Goal: Task Accomplishment & Management: Manage account settings

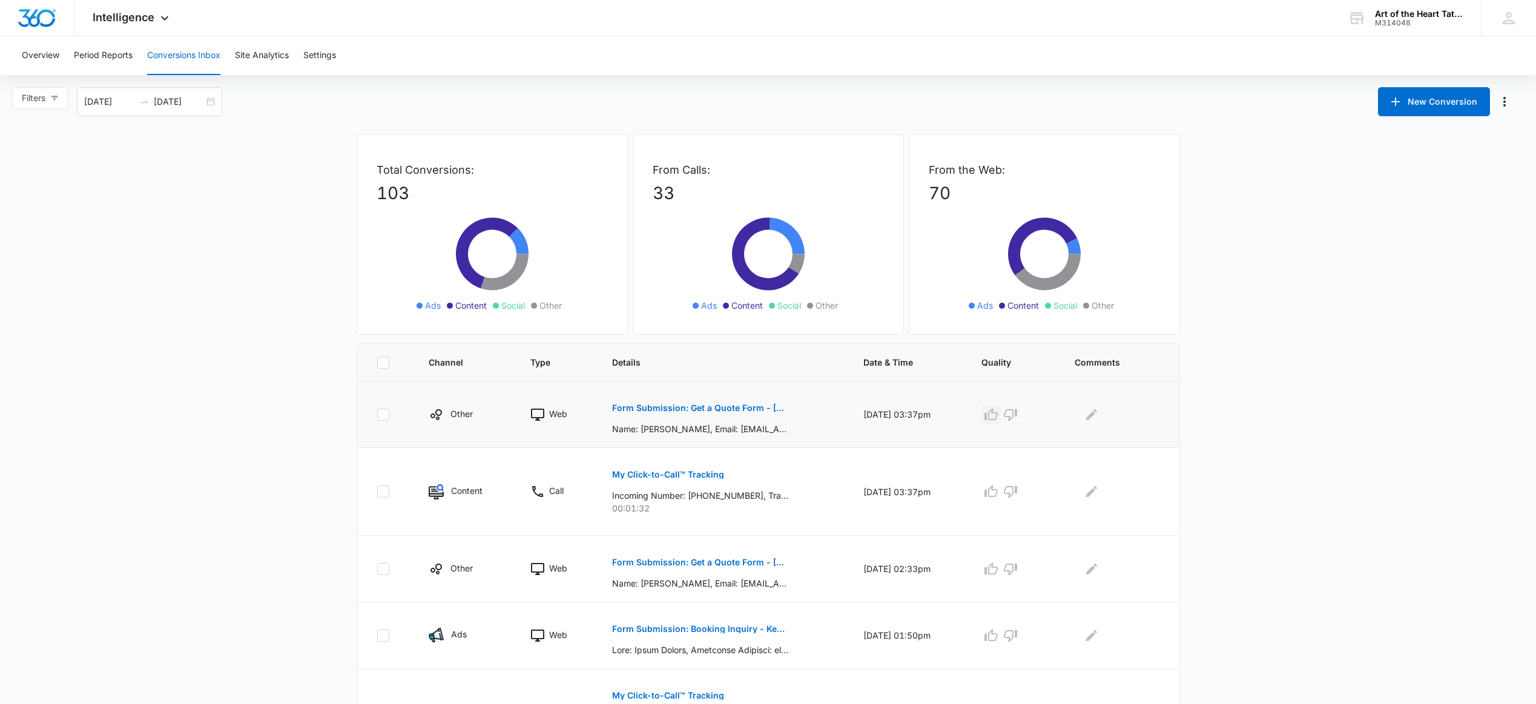
click at [999, 410] on icon "button" at bounding box center [991, 415] width 15 height 15
drag, startPoint x: 997, startPoint y: 489, endPoint x: 999, endPoint y: 500, distance: 11.1
click at [997, 490] on icon "button" at bounding box center [991, 491] width 13 height 12
drag, startPoint x: 993, startPoint y: 571, endPoint x: 753, endPoint y: 568, distance: 239.8
click at [984, 570] on td at bounding box center [1013, 569] width 93 height 67
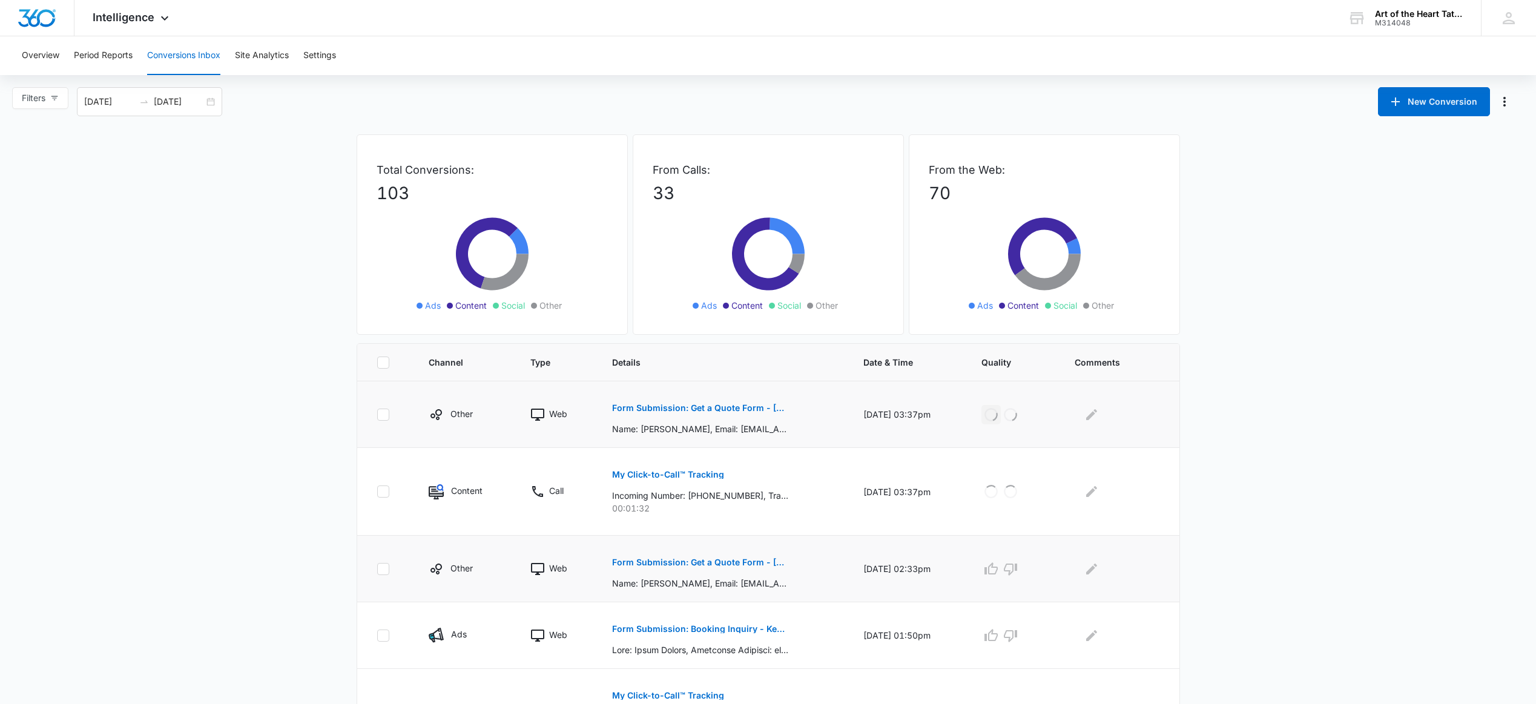
click at [713, 561] on p "Form Submission: Get a Quote Form - [GEOGRAPHIC_DATA]" at bounding box center [700, 562] width 176 height 8
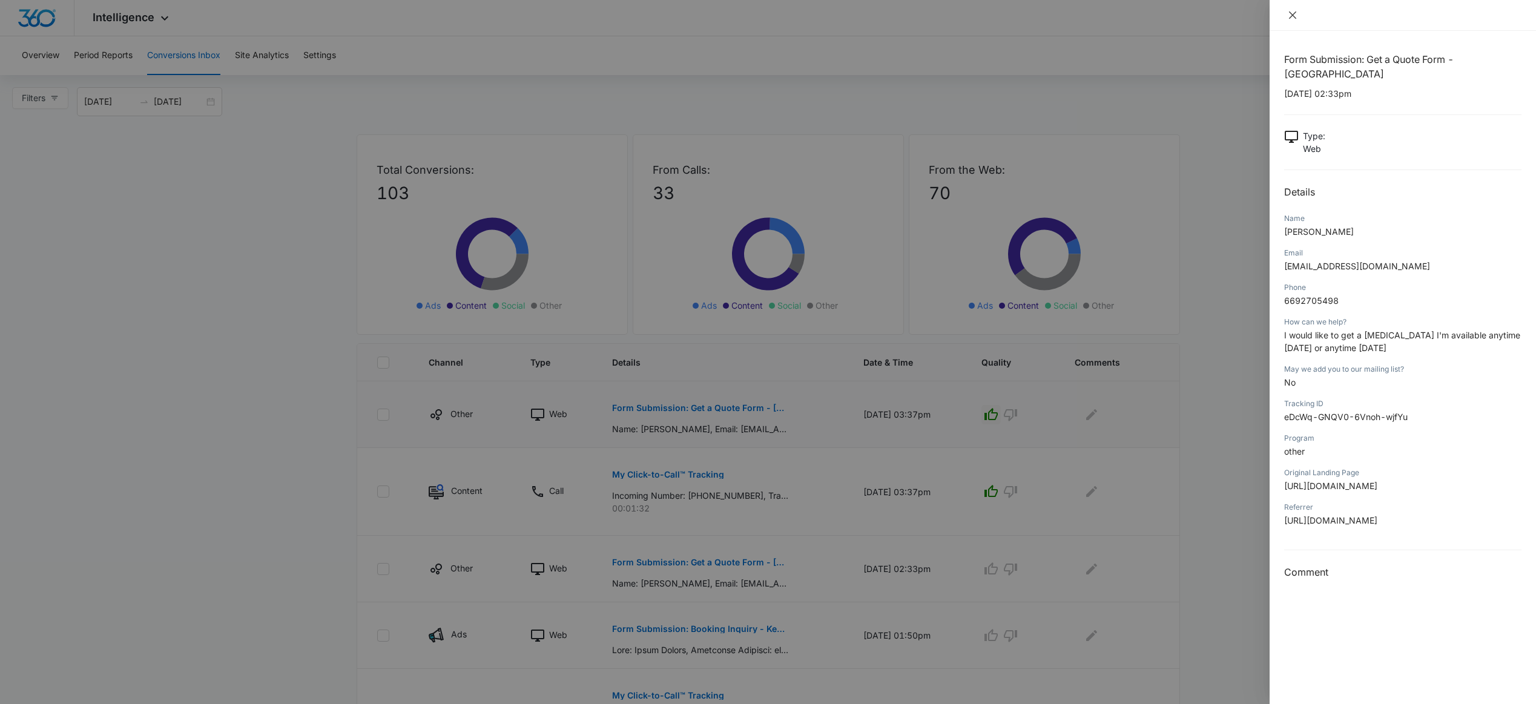
click at [1291, 15] on icon "close" at bounding box center [1293, 15] width 10 height 10
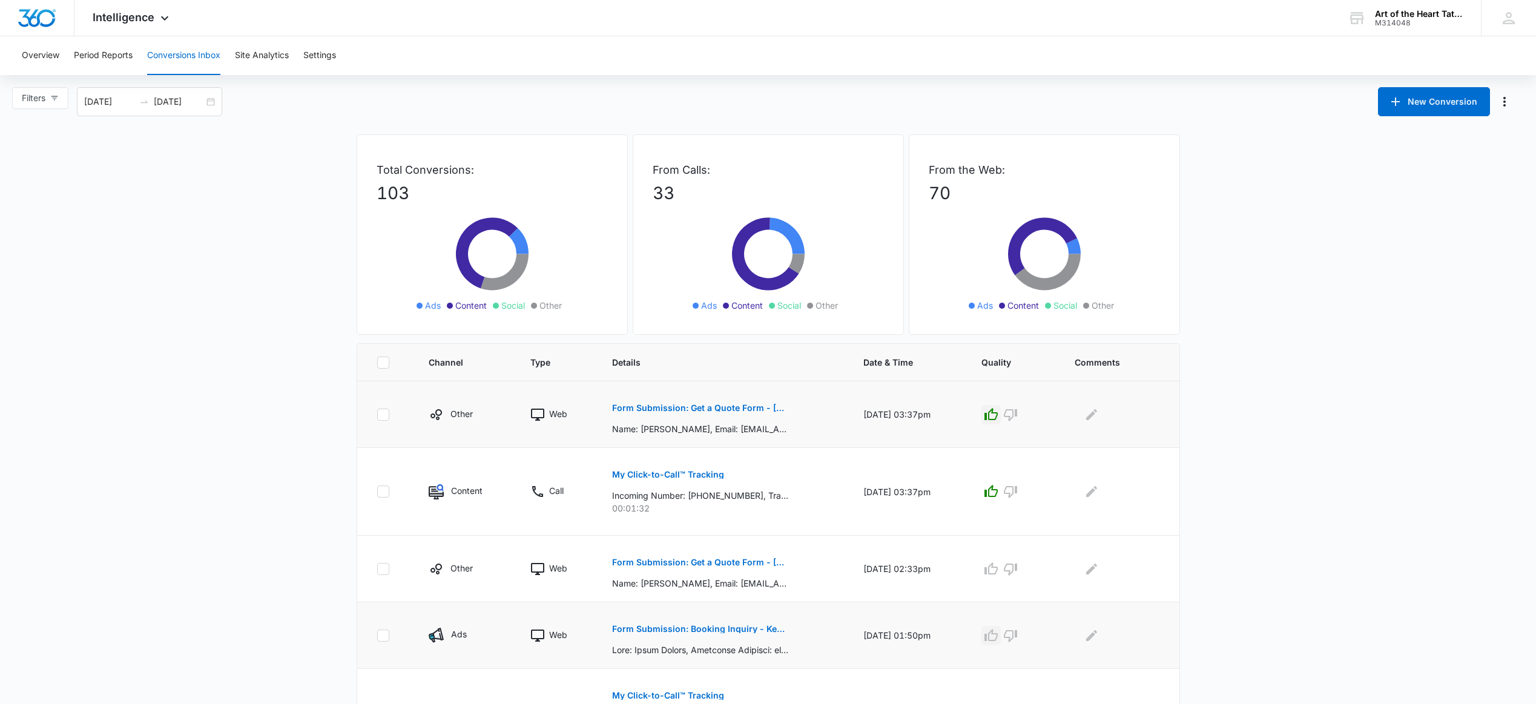
click at [999, 635] on icon "button" at bounding box center [991, 636] width 15 height 15
click at [997, 570] on icon "button" at bounding box center [991, 569] width 13 height 12
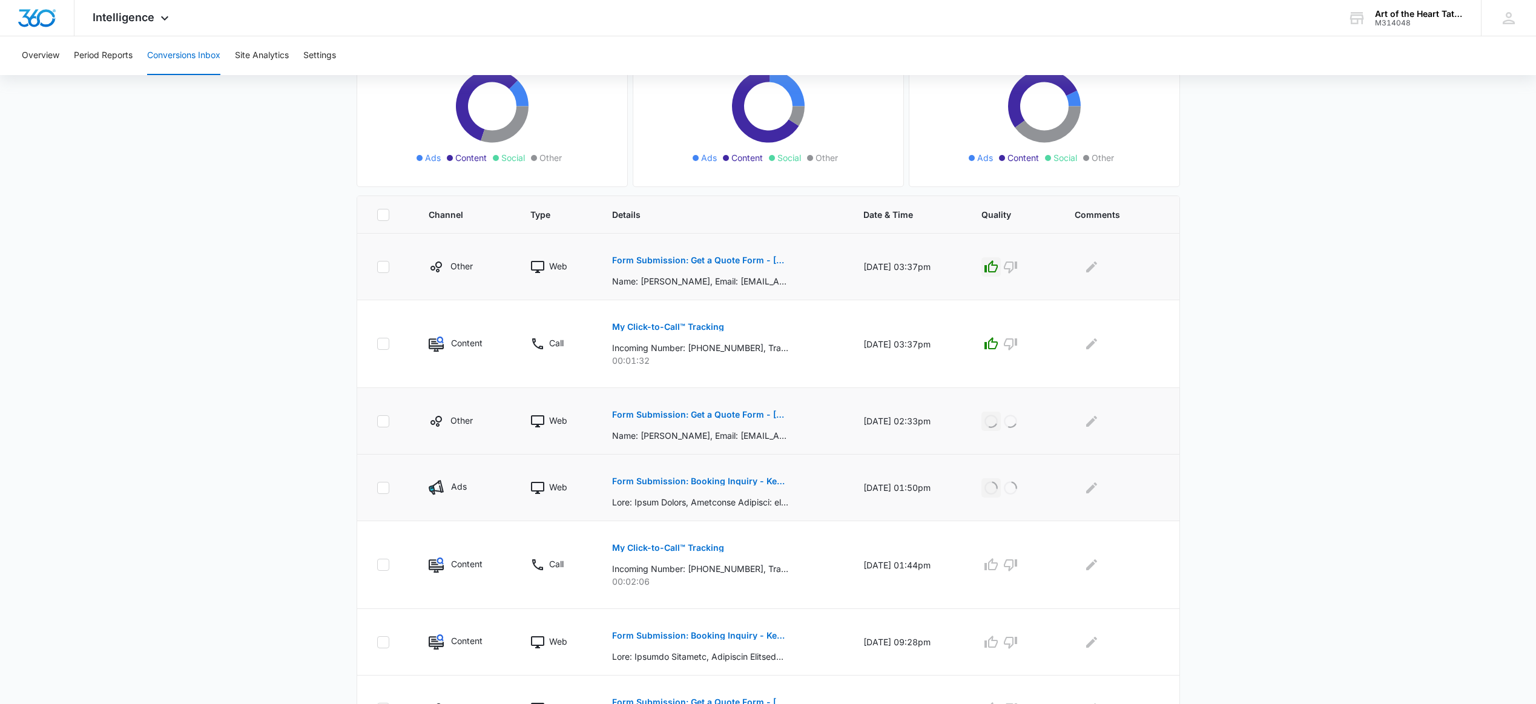
scroll to position [148, 0]
click at [998, 566] on icon "button" at bounding box center [991, 564] width 15 height 15
drag, startPoint x: 999, startPoint y: 642, endPoint x: 1224, endPoint y: 598, distance: 229.5
click at [999, 642] on icon "button" at bounding box center [991, 642] width 15 height 15
click at [1307, 587] on main "Filters 07/15/2025 08/14/2025 New Conversion Total Conversions: 103 Ads Content…" at bounding box center [768, 459] width 1536 height 1040
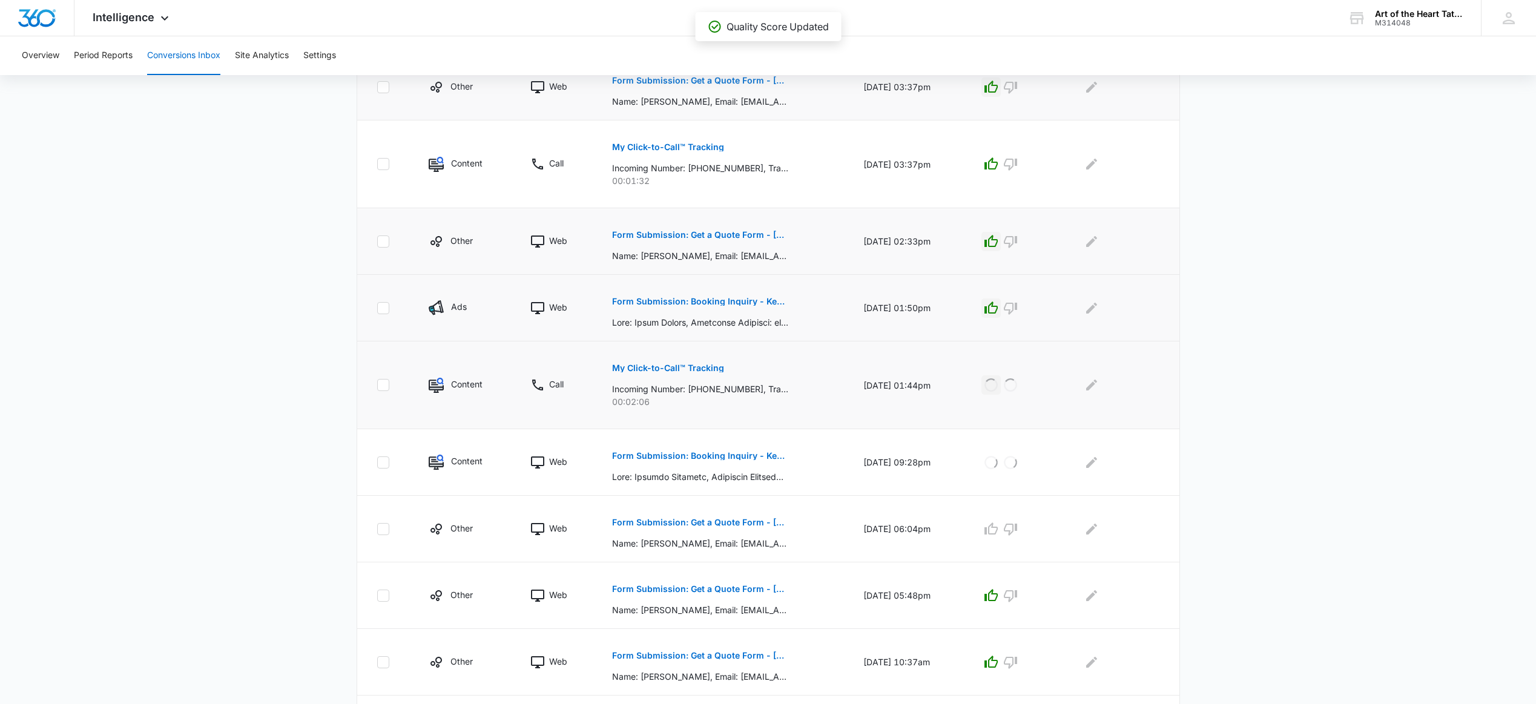
scroll to position [328, 0]
click at [997, 527] on icon "button" at bounding box center [991, 528] width 13 height 12
click at [739, 518] on p "Form Submission: Get a Quote Form - [GEOGRAPHIC_DATA]" at bounding box center [700, 522] width 176 height 8
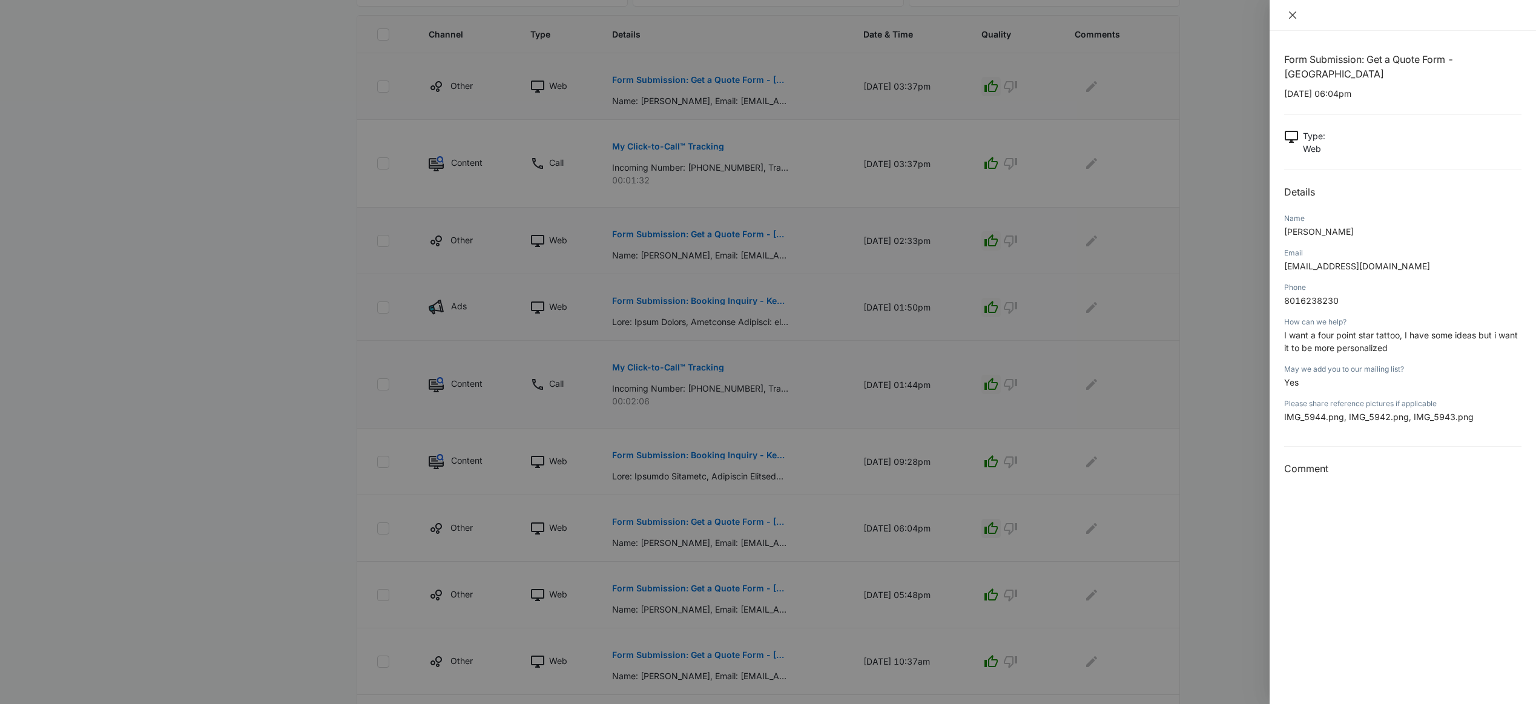
click at [1297, 14] on icon "close" at bounding box center [1293, 15] width 10 height 10
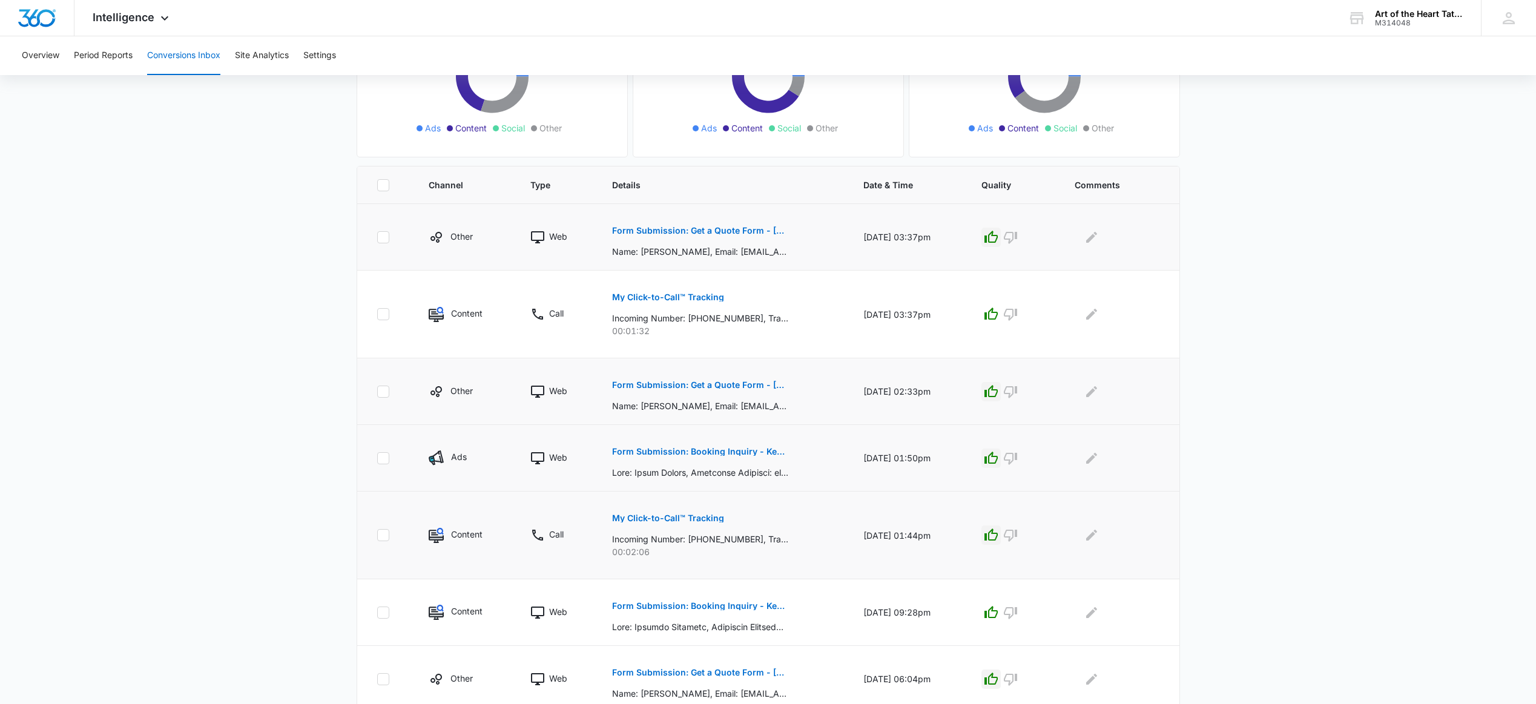
scroll to position [175, 0]
